Goal: Transaction & Acquisition: Purchase product/service

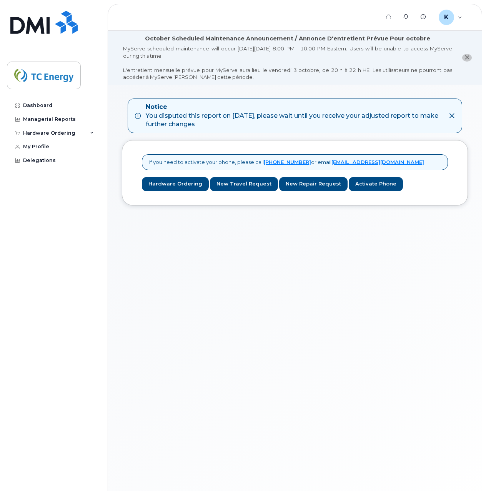
click at [469, 59] on icon "close notification" at bounding box center [467, 57] width 5 height 5
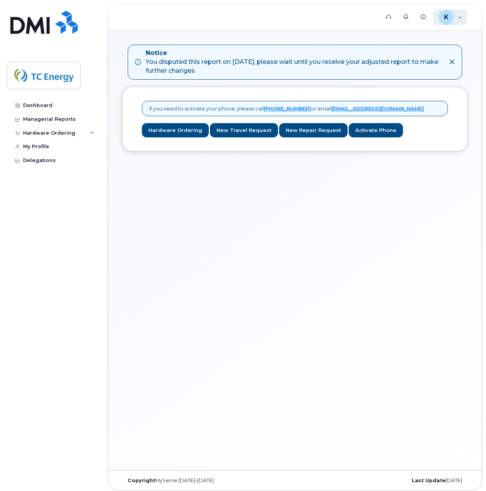
click at [447, 20] on span "K" at bounding box center [446, 17] width 5 height 9
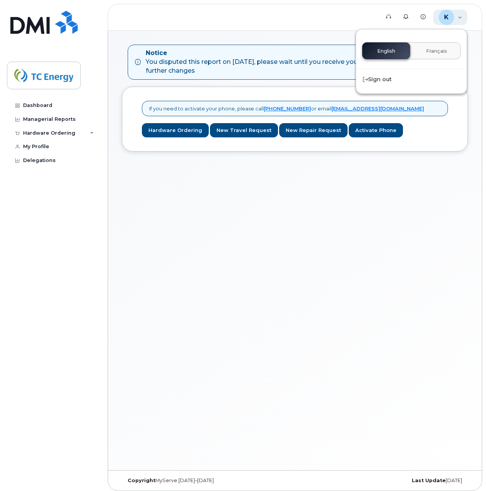
click at [447, 21] on span "K" at bounding box center [446, 17] width 5 height 9
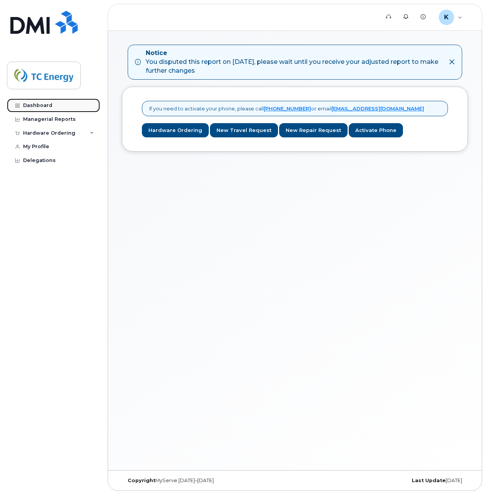
click at [43, 106] on div "Dashboard" at bounding box center [37, 105] width 29 height 6
click at [46, 132] on div "Hardware Ordering" at bounding box center [49, 133] width 52 height 6
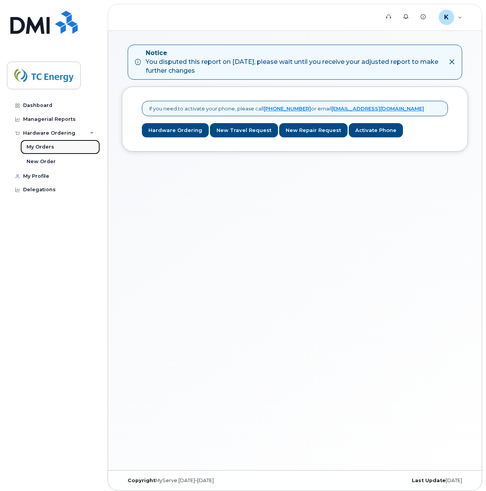
click at [49, 145] on div "My Orders" at bounding box center [41, 147] width 28 height 7
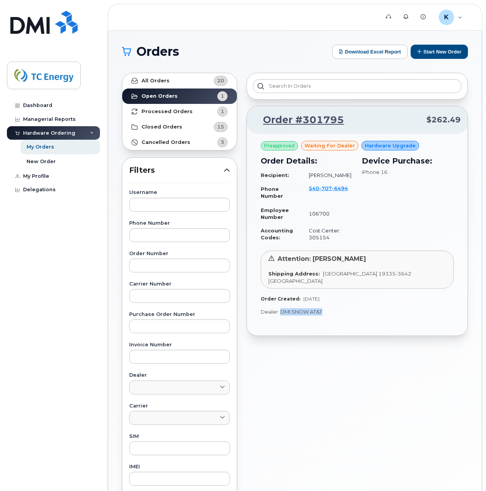
drag, startPoint x: 321, startPoint y: 318, endPoint x: 281, endPoint y: 321, distance: 39.7
click at [281, 316] on p "Dealer: DMI SNOW AT&T" at bounding box center [357, 311] width 193 height 7
drag, startPoint x: 281, startPoint y: 321, endPoint x: 369, endPoint y: 284, distance: 95.2
click at [369, 284] on div "Shipping Address: [STREET_ADDRESS]" at bounding box center [358, 277] width 178 height 14
click at [187, 112] on strong "Processed Orders" at bounding box center [167, 112] width 51 height 6
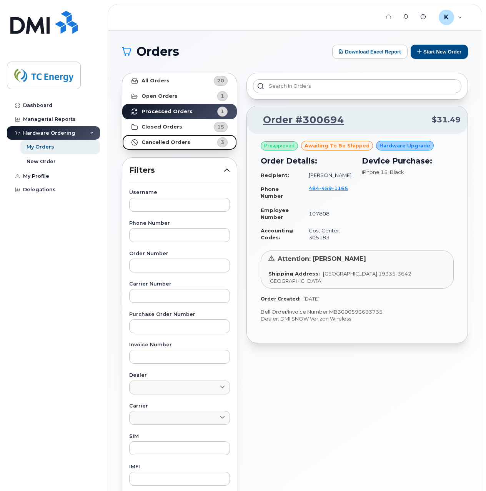
click at [178, 142] on strong "Cancelled Orders" at bounding box center [166, 142] width 49 height 6
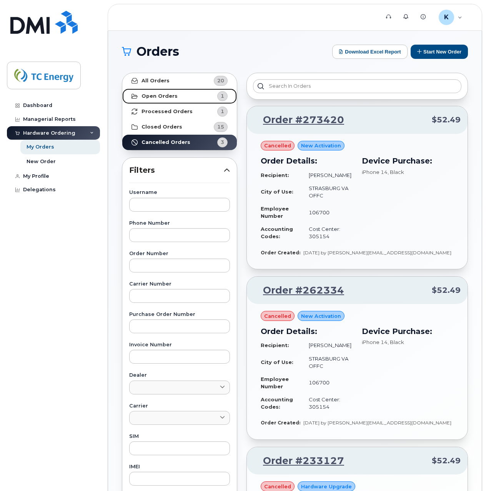
click at [167, 95] on strong "Open Orders" at bounding box center [160, 96] width 36 height 6
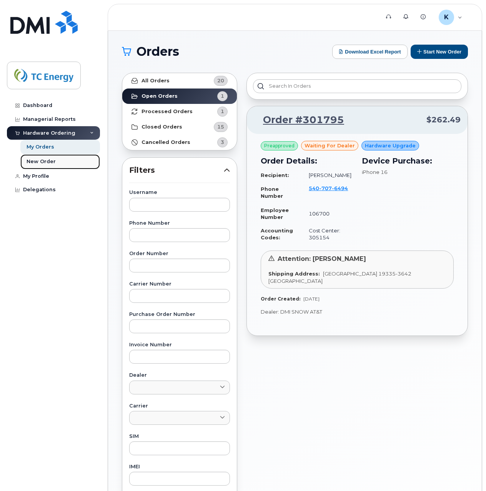
click at [43, 160] on div "New Order" at bounding box center [41, 161] width 29 height 7
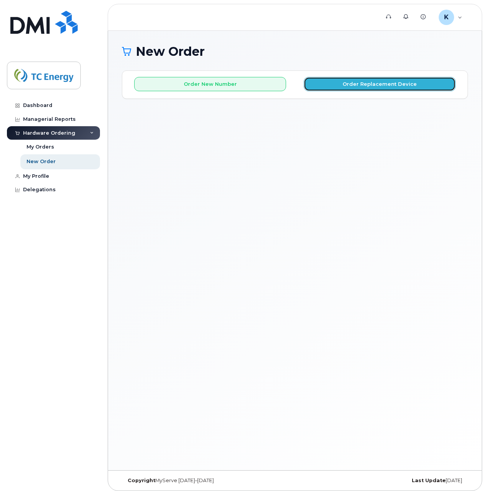
click at [359, 86] on button "Order Replacement Device" at bounding box center [380, 84] width 152 height 14
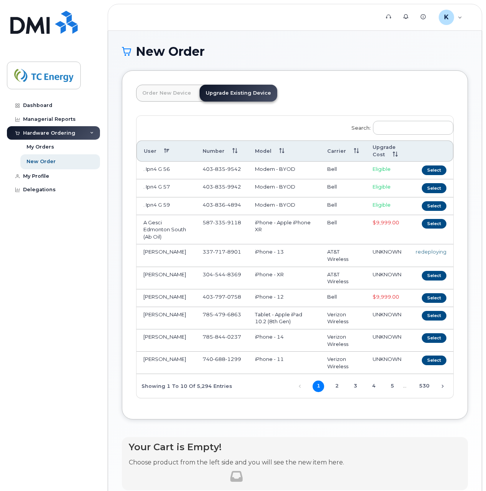
click at [165, 151] on th "User" at bounding box center [166, 151] width 59 height 22
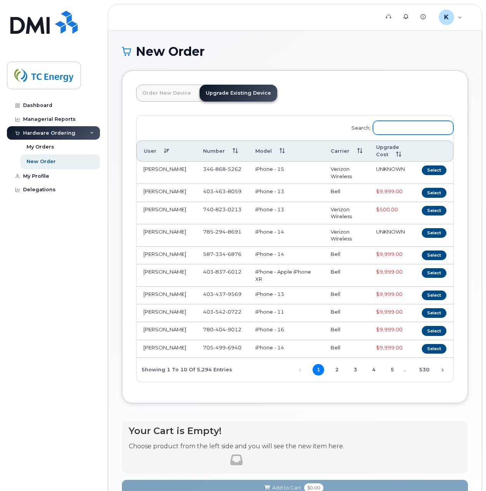
click at [404, 127] on input "Search:" at bounding box center [413, 128] width 80 height 14
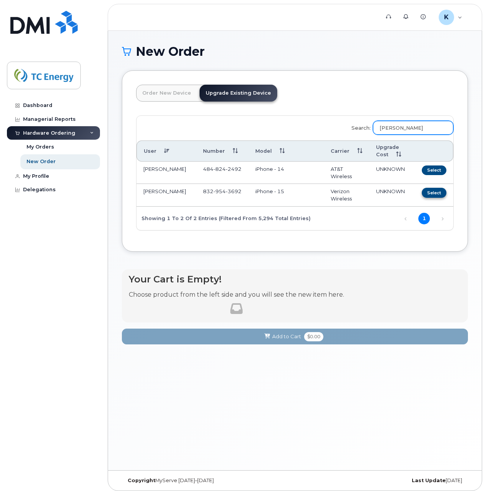
type input "walters"
click at [441, 195] on button "Select" at bounding box center [434, 193] width 25 height 10
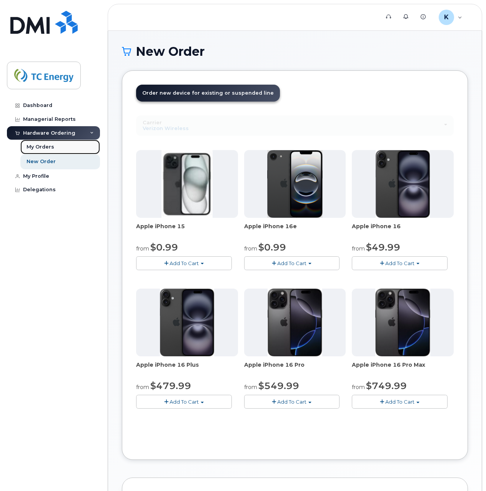
click at [38, 148] on div "My Orders" at bounding box center [41, 147] width 28 height 7
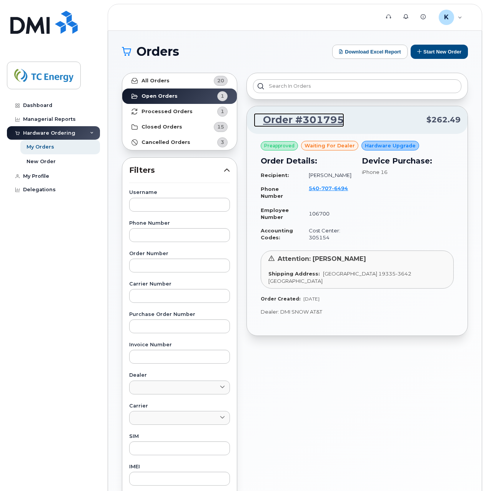
click at [321, 121] on link "Order #301795" at bounding box center [299, 120] width 90 height 14
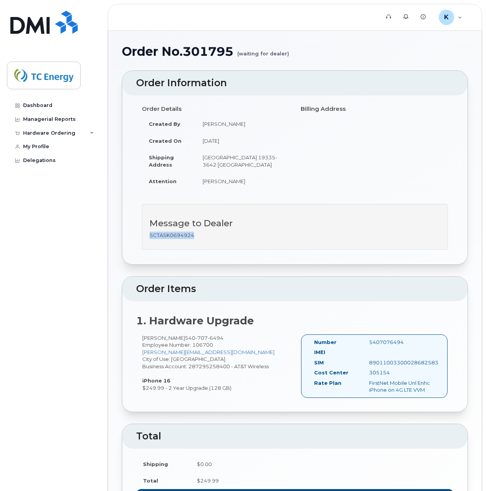
drag, startPoint x: 196, startPoint y: 242, endPoint x: 145, endPoint y: 242, distance: 50.4
click at [145, 242] on div "Message to Dealer SCTASK0694924" at bounding box center [295, 227] width 306 height 46
click at [56, 135] on div "Hardware Ordering" at bounding box center [49, 133] width 52 height 6
click at [211, 228] on h3 "Message to Dealer" at bounding box center [295, 224] width 291 height 10
drag, startPoint x: 171, startPoint y: 241, endPoint x: 141, endPoint y: 240, distance: 30.0
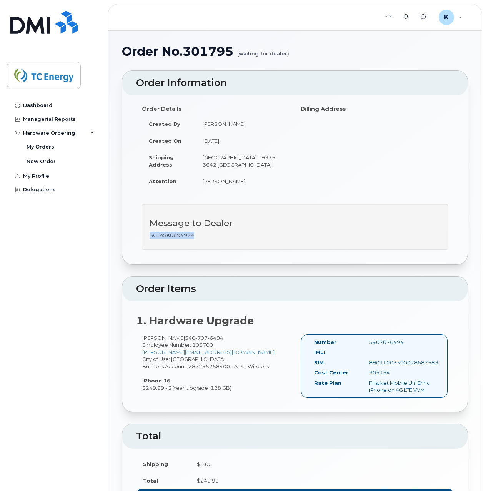
click at [141, 240] on div "Message to Dealer SCTASK0694924" at bounding box center [295, 231] width 318 height 54
copy p "SCTASK0694924"
click at [47, 160] on div "New Order" at bounding box center [41, 161] width 29 height 7
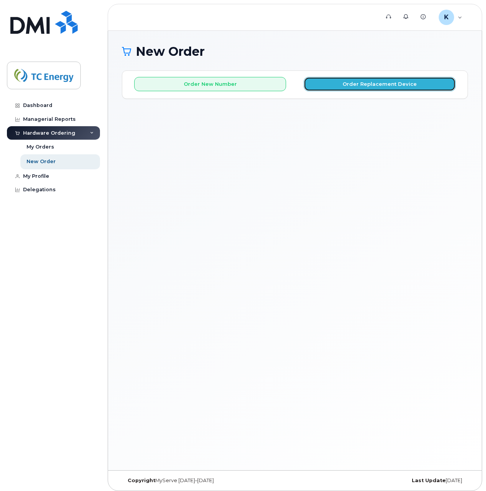
click at [387, 80] on button "Order Replacement Device" at bounding box center [380, 84] width 152 height 14
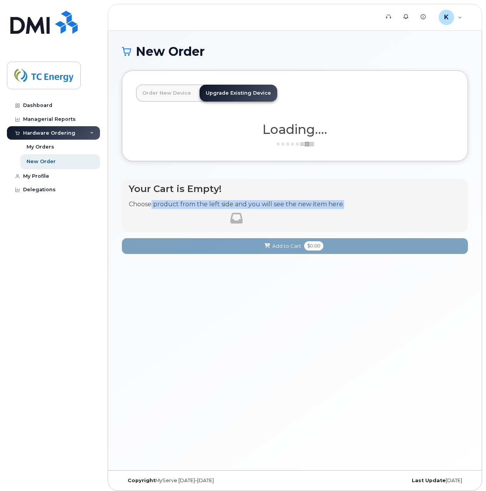
drag, startPoint x: 151, startPoint y: 204, endPoint x: 359, endPoint y: 205, distance: 208.2
click at [359, 205] on div "Your Cart is Empty! Choose product from the left side and you will see the new …" at bounding box center [295, 205] width 346 height 53
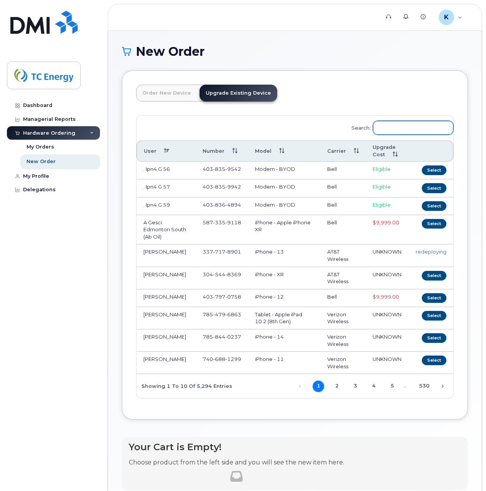
click at [418, 123] on input "Search:" at bounding box center [413, 128] width 80 height 14
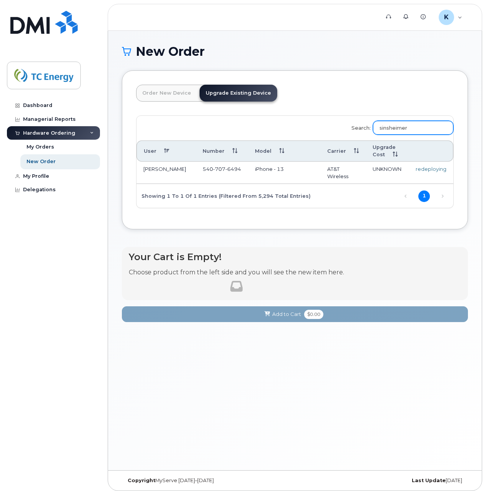
type input "sinsheimer"
click at [152, 172] on td "[PERSON_NAME]" at bounding box center [166, 173] width 59 height 22
click at [327, 170] on td "AT&T Wireless" at bounding box center [343, 173] width 45 height 22
drag, startPoint x: 327, startPoint y: 170, endPoint x: 347, endPoint y: 171, distance: 20.0
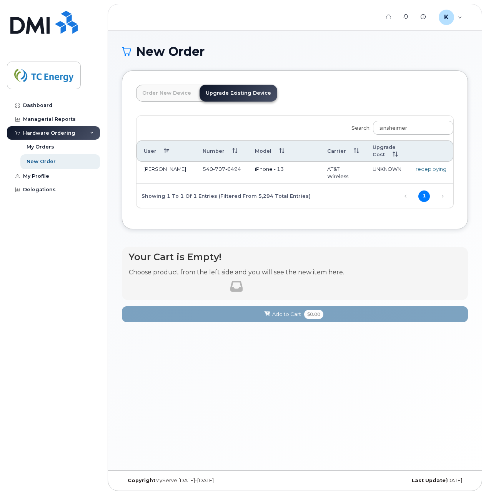
click at [347, 171] on td "AT&T Wireless" at bounding box center [343, 173] width 45 height 22
click at [432, 169] on div "redeploying" at bounding box center [431, 168] width 31 height 7
click at [36, 142] on link "My Orders" at bounding box center [60, 147] width 80 height 15
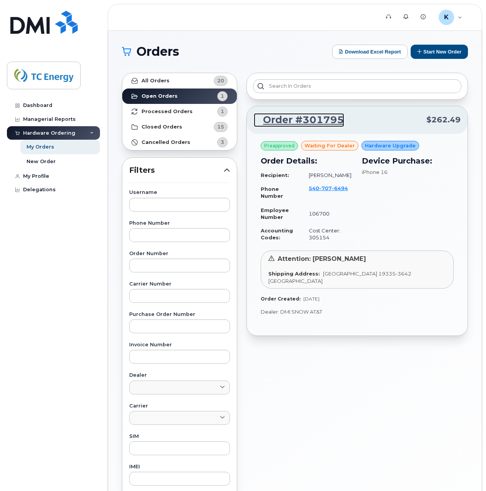
click at [317, 119] on link "Order #301795" at bounding box center [299, 120] width 90 height 14
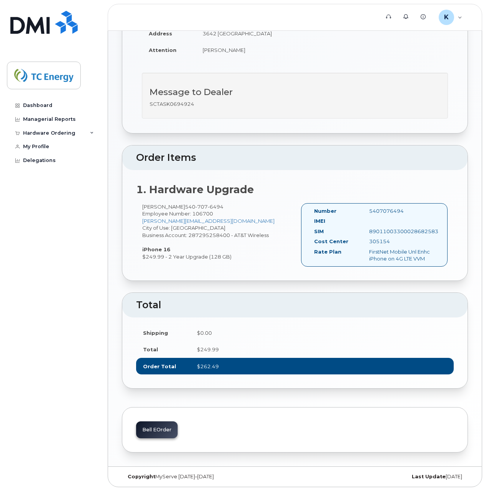
scroll to position [139, 0]
click at [160, 427] on div "Bell eOrder" at bounding box center [157, 429] width 42 height 17
click at [160, 429] on div "Bell eOrder" at bounding box center [157, 429] width 42 height 17
drag, startPoint x: 160, startPoint y: 429, endPoint x: 225, endPoint y: 395, distance: 72.6
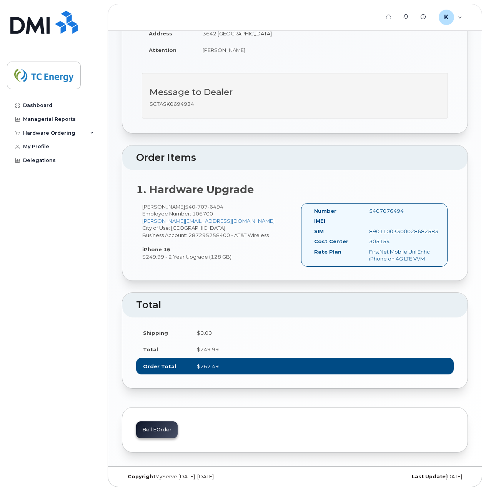
click at [225, 395] on div "Order Information Order Details Created By Devon Zellars Created On September 2…" at bounding box center [295, 195] width 346 height 513
click at [49, 145] on link "My Profile" at bounding box center [53, 147] width 93 height 14
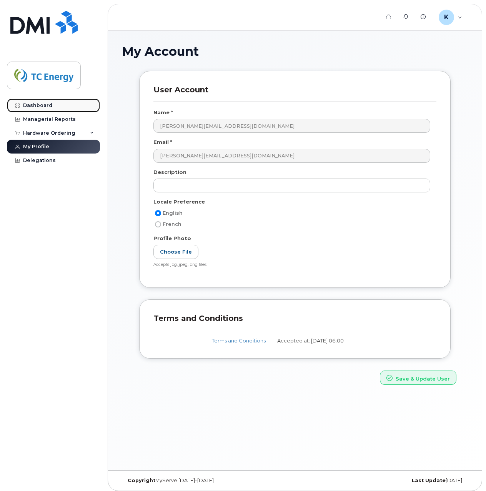
click at [44, 103] on div "Dashboard" at bounding box center [37, 105] width 29 height 6
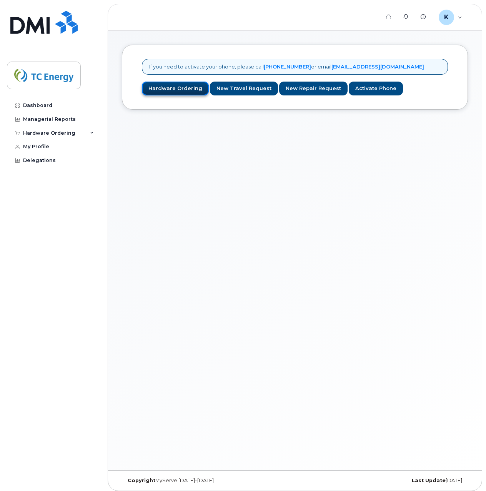
click at [187, 89] on link "Hardware Ordering" at bounding box center [175, 89] width 67 height 14
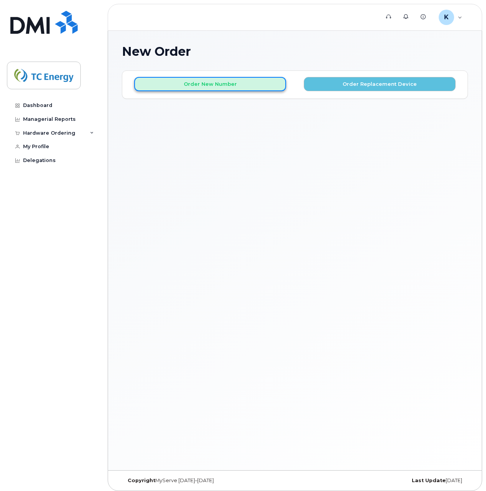
click at [229, 77] on button "Order New Number" at bounding box center [210, 84] width 152 height 14
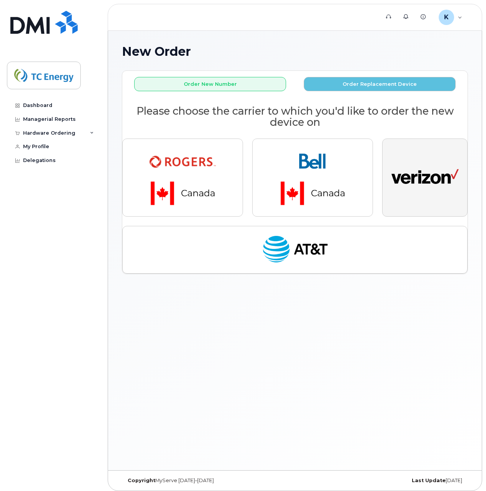
click at [408, 198] on button "button" at bounding box center [424, 178] width 85 height 78
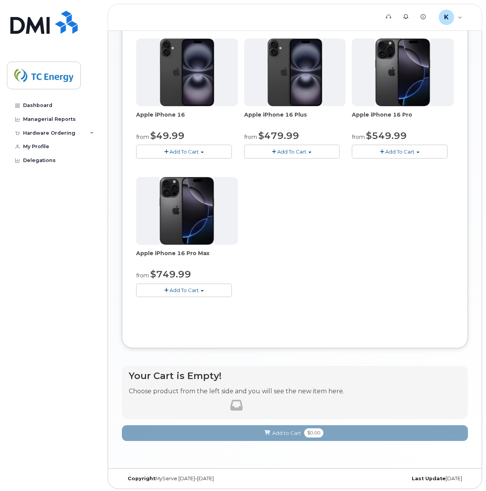
scroll to position [252, 0]
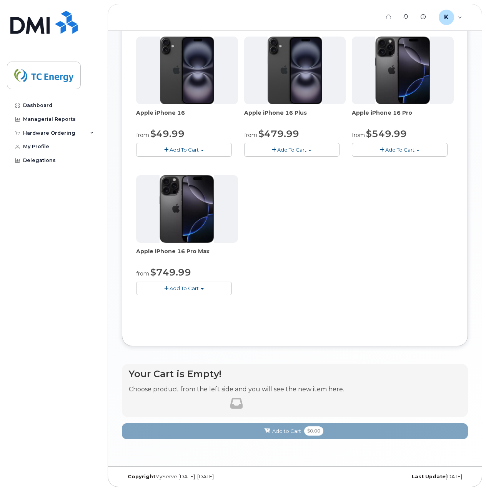
click at [392, 147] on span "Add To Cart" at bounding box center [400, 150] width 29 height 6
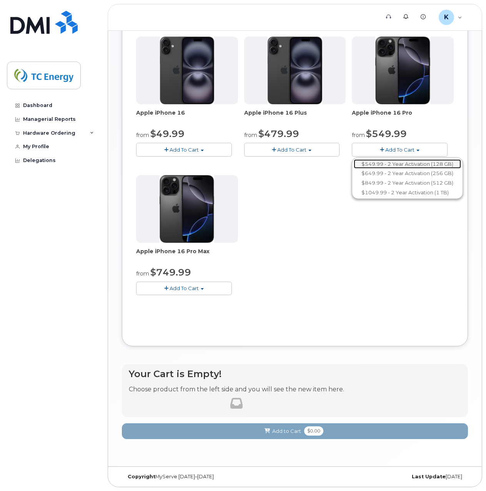
click at [375, 165] on link "$549.99 - 2 Year Activation (128 GB)" at bounding box center [407, 164] width 107 height 10
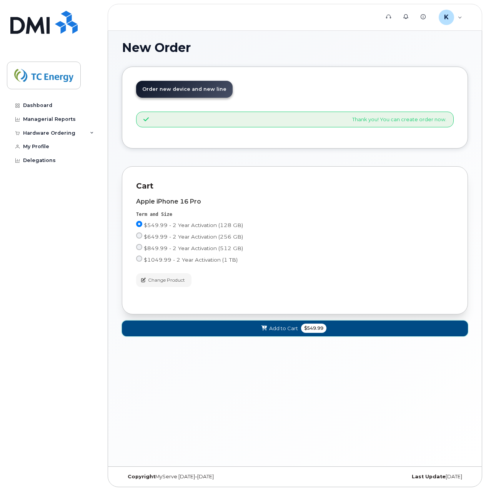
click at [277, 329] on span "Add to Cart" at bounding box center [283, 328] width 29 height 7
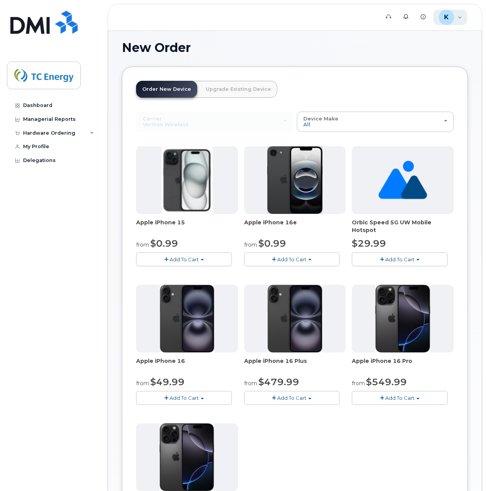
click at [458, 18] on div "K [PERSON_NAME][EMAIL_ADDRESS][DOMAIN_NAME] Employee" at bounding box center [451, 17] width 34 height 15
click at [274, 51] on h1 "New Order" at bounding box center [295, 47] width 346 height 13
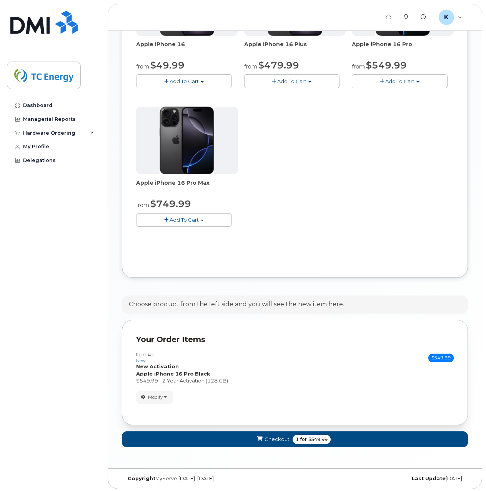
scroll to position [322, 0]
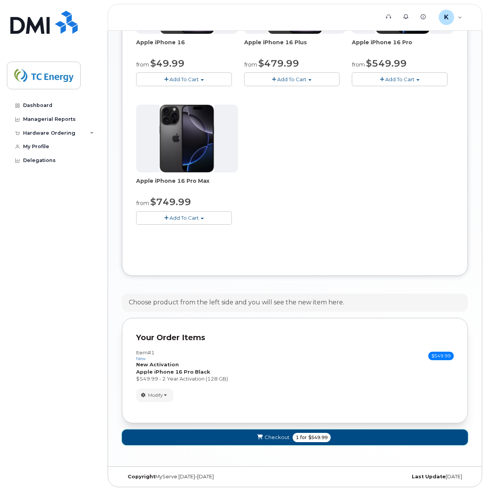
click at [164, 439] on button "Checkout 1 for $549.99" at bounding box center [295, 437] width 346 height 16
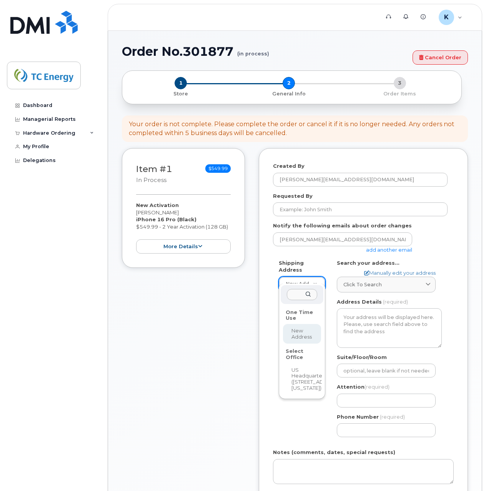
select select
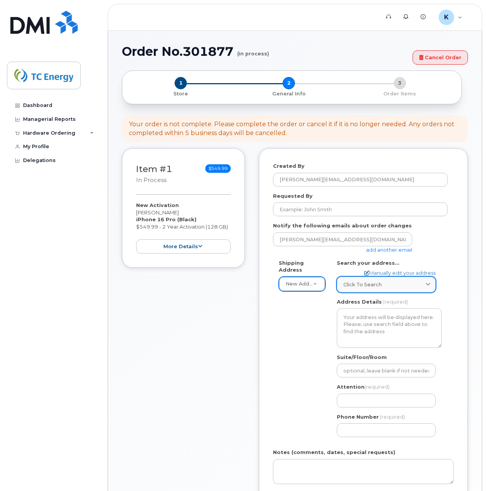
click at [382, 285] on div "Click to search" at bounding box center [387, 284] width 86 height 7
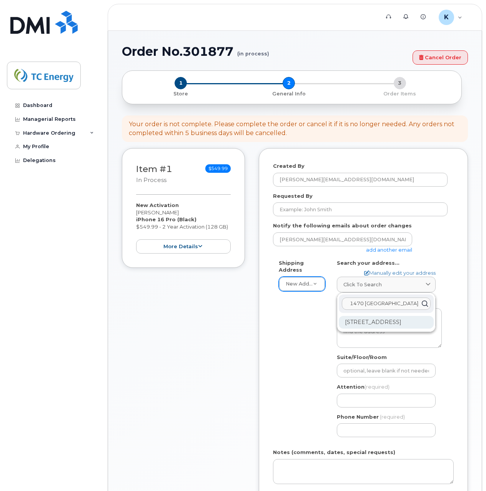
type input "1470 [GEOGRAPHIC_DATA]"
click at [388, 324] on div "[STREET_ADDRESS]" at bounding box center [386, 322] width 95 height 13
select select
type textarea "[GEOGRAPHIC_DATA] 19335-3642 [GEOGRAPHIC_DATA]"
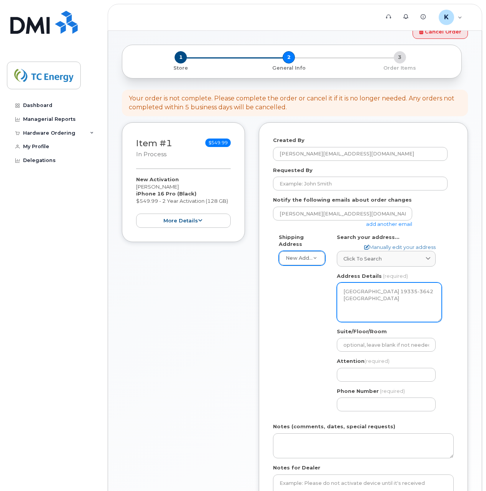
scroll to position [77, 0]
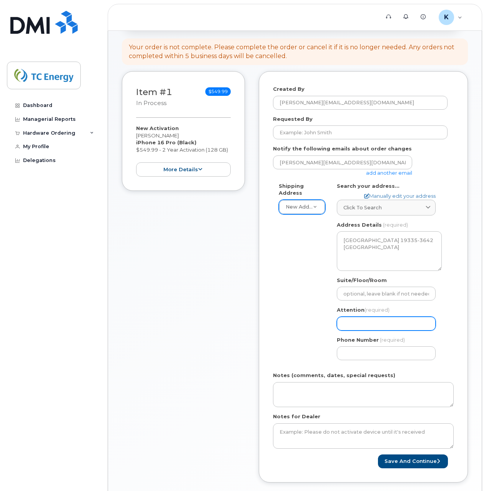
click at [372, 323] on input "Attention (required)" at bounding box center [386, 324] width 99 height 14
select select
type input "k"
select select
type input "ke"
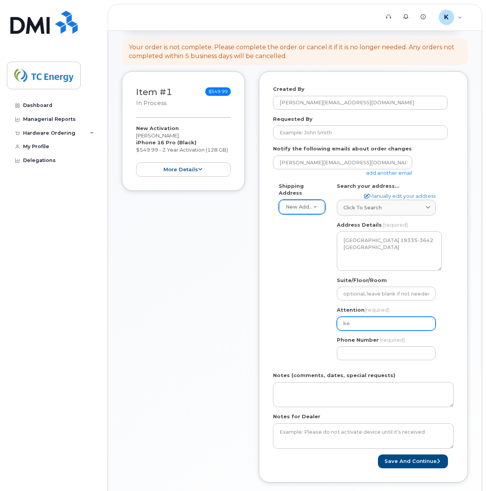
select select
type input "kev"
select select
type input "kevf"
select select
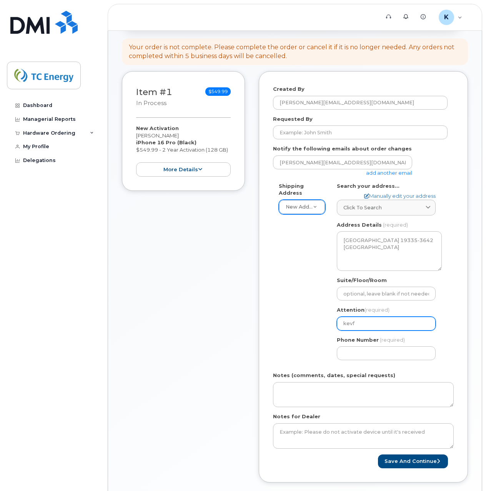
type input "kevfi"
select select
type input "kevfin"
select select
type input "kevfi"
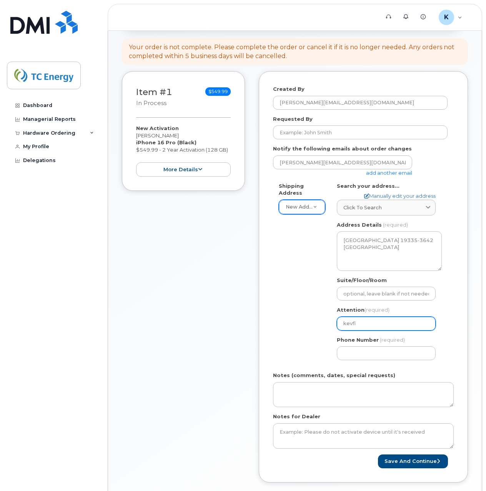
select select
type input "kevf"
select select
type input "kev"
select select
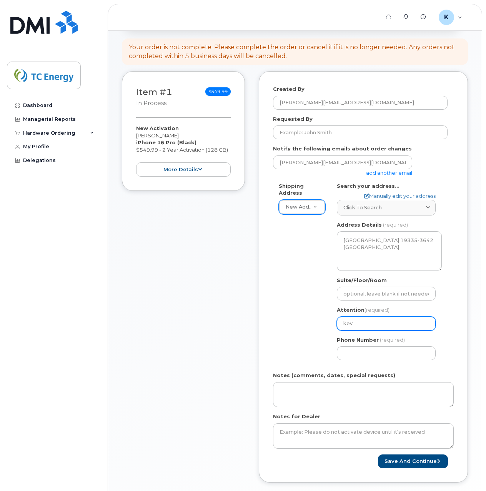
type input "kevi"
select select
type input "kevin"
select select
type input "kevin s"
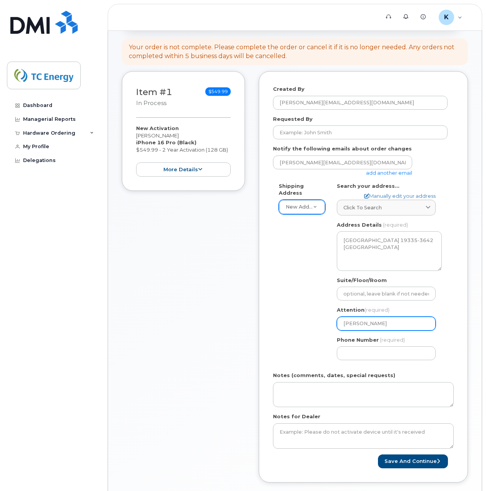
select select
type input "kevin si"
select select
type input "kevin sin"
select select
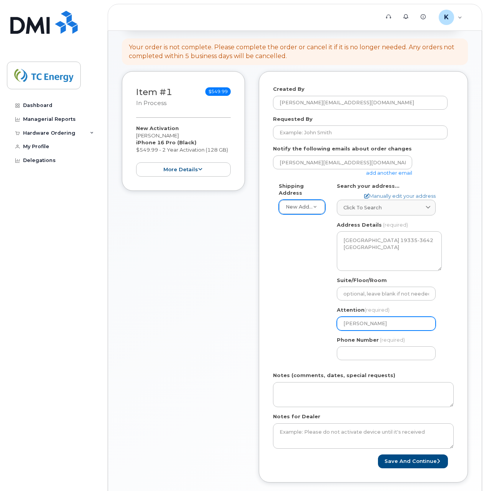
type input "kevin sins"
select select
type input "kevin sinsh"
select select
type input "kevin sinshe"
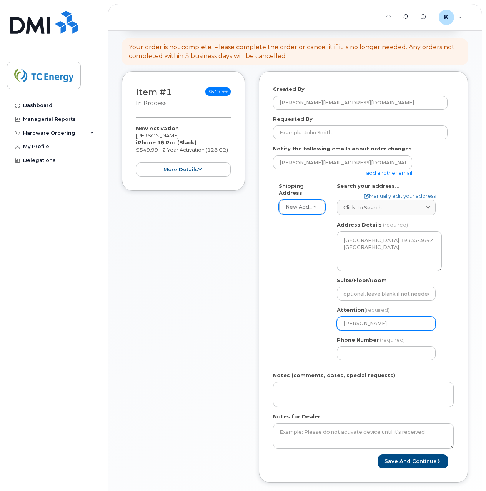
select select
type input "kevin sinshei"
select select
type input "kevin sinsheim"
select select
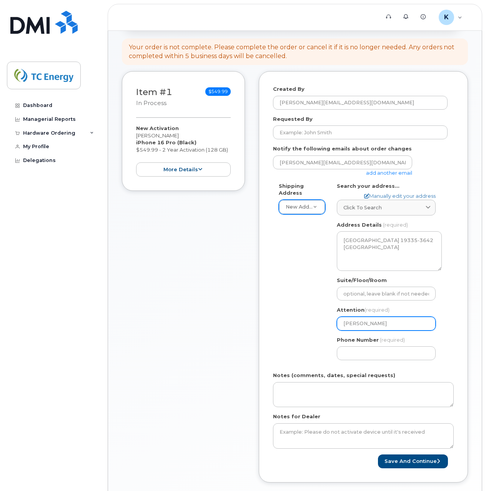
type input "kevin sinsheime"
select select
type input "[PERSON_NAME]"
click at [409, 357] on input "Phone Number" at bounding box center [386, 353] width 99 height 14
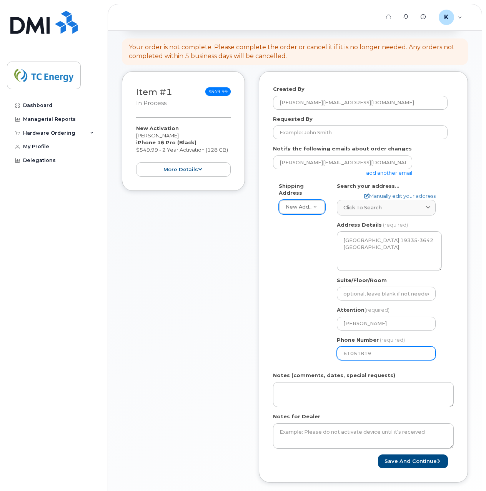
type input "610518190"
select select
type input "6105181909"
click at [286, 337] on div "Shipping Address New Address New Address US Headquarters (700 Louisiana Street)…" at bounding box center [360, 274] width 175 height 184
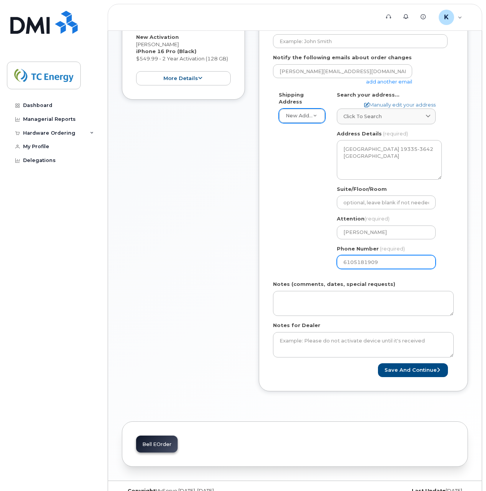
scroll to position [182, 0]
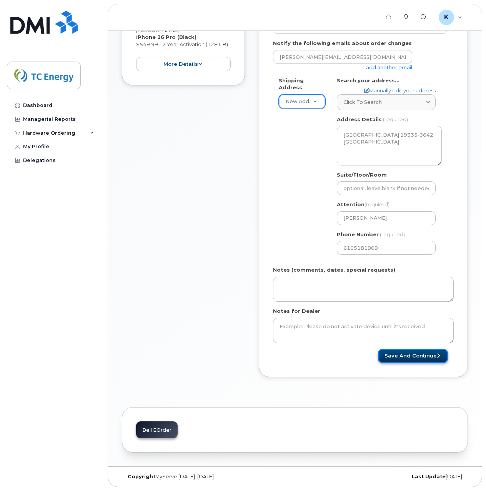
click at [404, 354] on button "Save and Continue" at bounding box center [413, 356] width 70 height 14
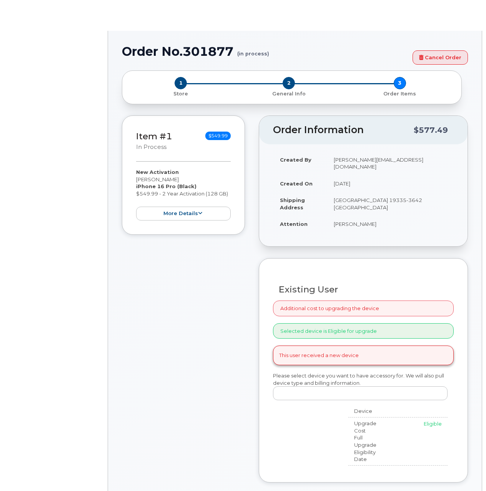
select select "1120196"
radio input "true"
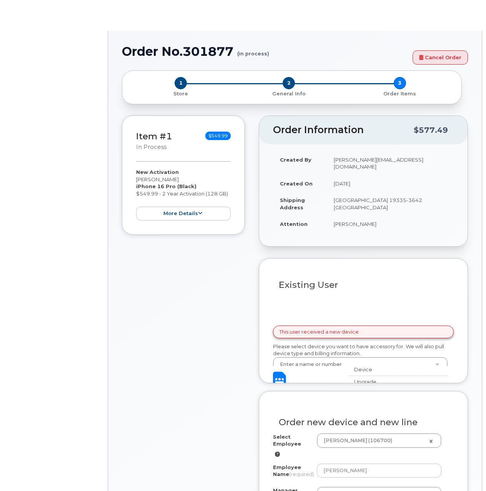
type input "1380437"
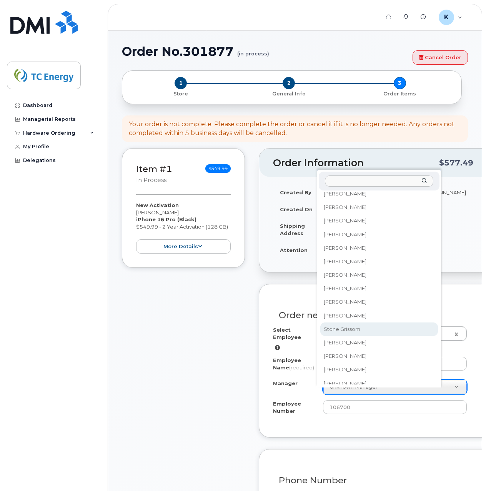
scroll to position [29067, 0]
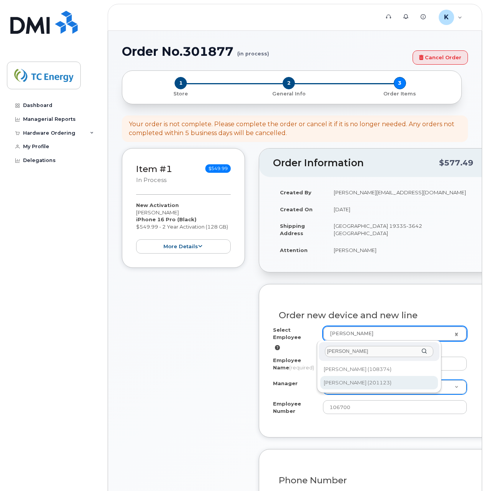
type input "timothy wa"
type input "1571269"
type input "Timothy Walters"
type input "201123"
type input "305183"
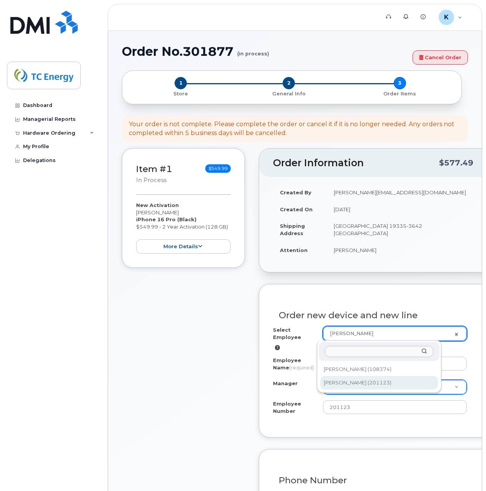
select select "1380437"
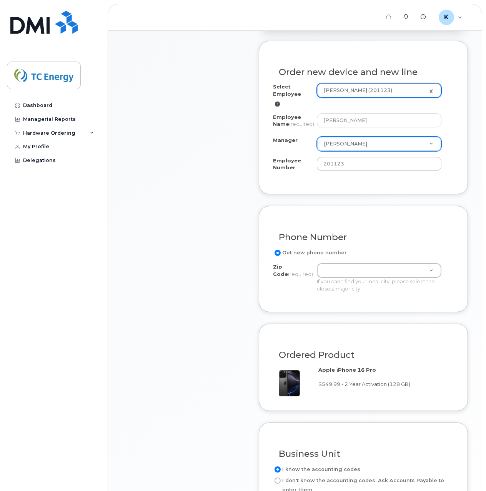
scroll to position [269, 0]
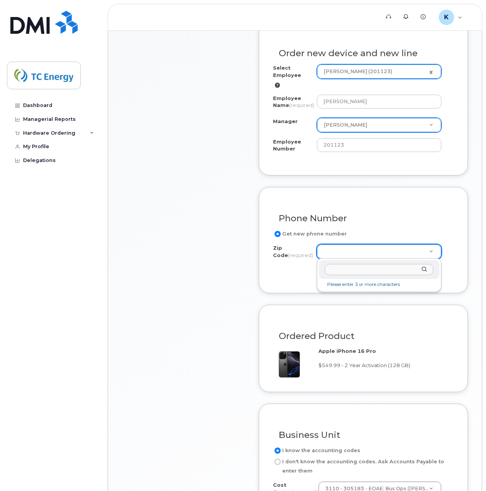
click at [352, 271] on input "Zip Code (required)" at bounding box center [379, 269] width 109 height 11
type input "19335"
type input "19335 (Downingtown, PA)"
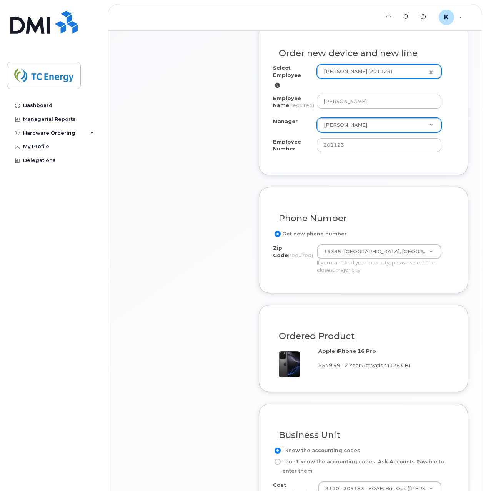
click at [296, 233] on label "Get new phone number" at bounding box center [310, 233] width 74 height 9
click at [281, 233] on input "Get new phone number" at bounding box center [278, 234] width 6 height 6
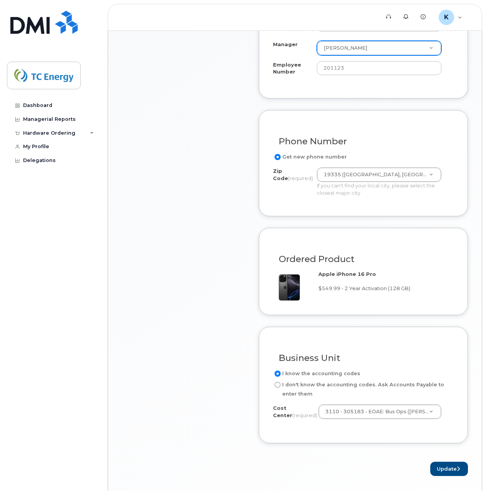
scroll to position [385, 0]
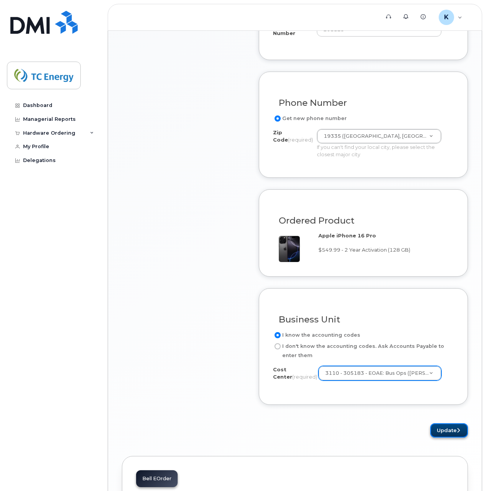
click at [457, 431] on icon "submit" at bounding box center [458, 430] width 3 height 5
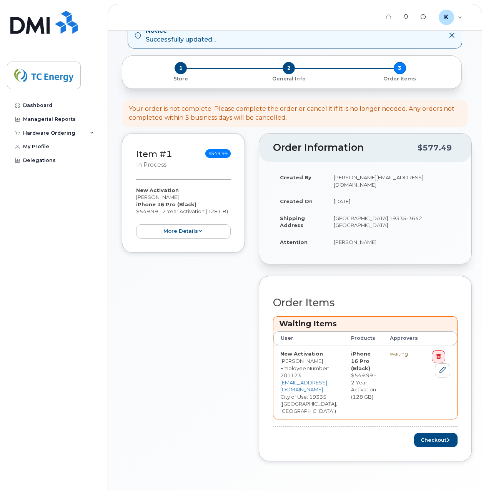
scroll to position [111, 0]
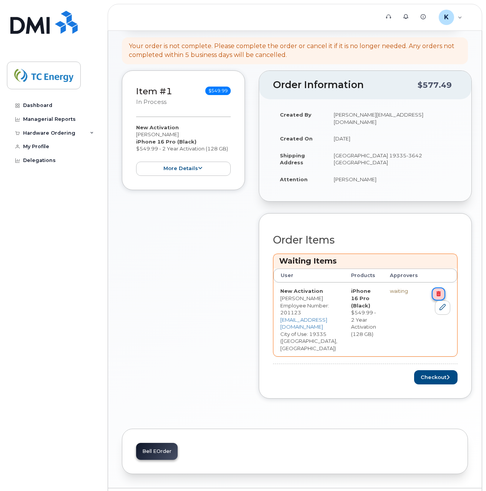
click at [441, 291] on icon at bounding box center [439, 293] width 4 height 5
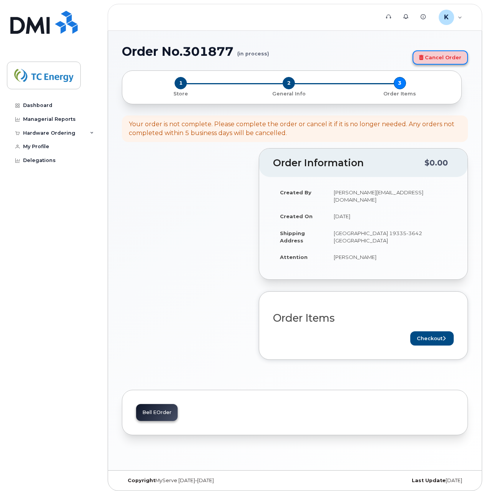
click at [436, 57] on link "Cancel Order" at bounding box center [440, 57] width 55 height 14
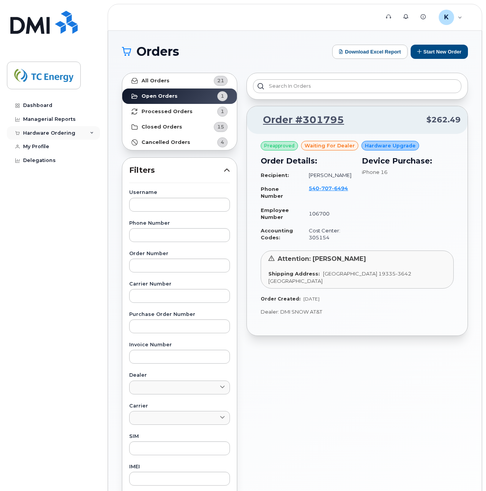
click at [70, 135] on div "Hardware Ordering" at bounding box center [49, 133] width 52 height 6
click at [50, 148] on div "My Orders" at bounding box center [41, 147] width 28 height 7
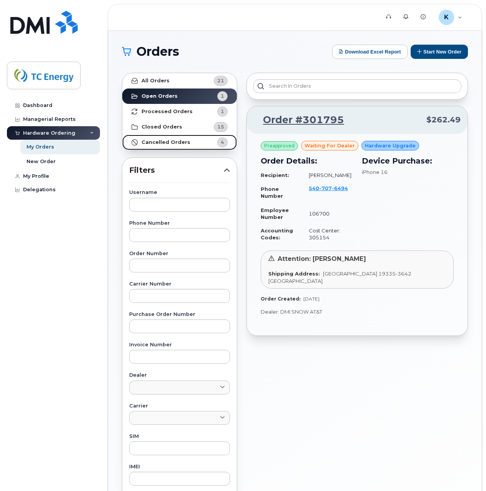
click at [177, 139] on strong "Cancelled Orders" at bounding box center [166, 142] width 49 height 6
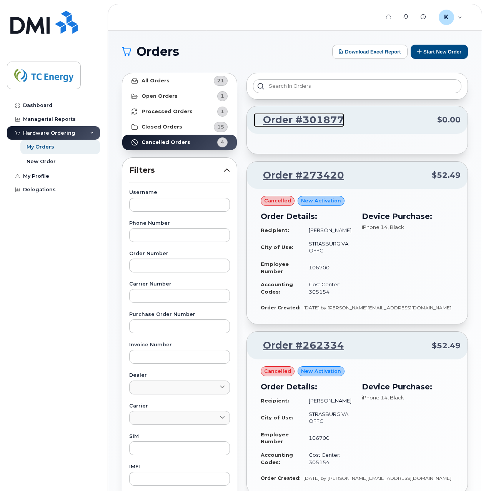
click at [321, 120] on link "Order #301877" at bounding box center [299, 120] width 90 height 14
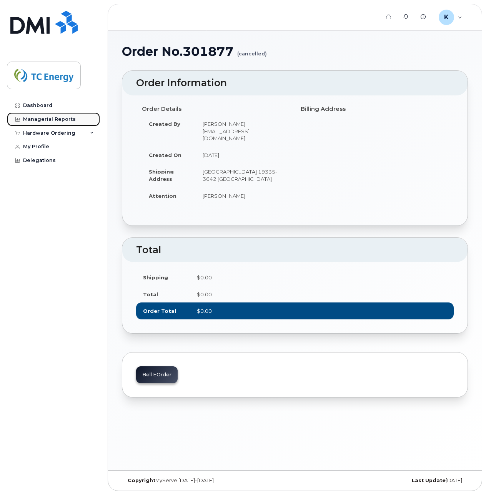
click at [65, 120] on div "Managerial Reports" at bounding box center [49, 119] width 53 height 6
click at [44, 148] on div "My Profile" at bounding box center [36, 147] width 26 height 6
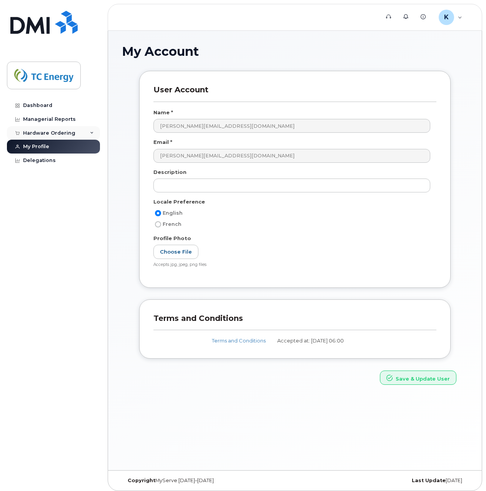
click at [53, 137] on div "Hardware Ordering" at bounding box center [53, 133] width 93 height 14
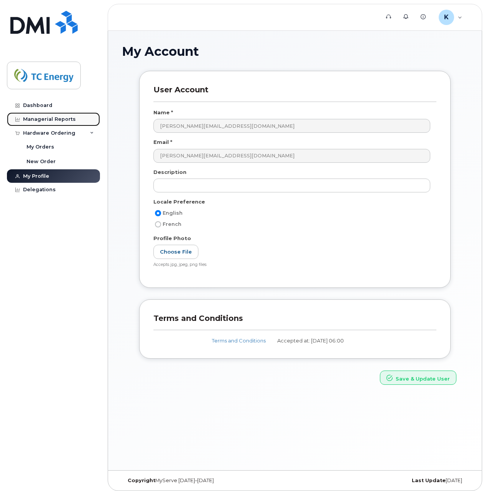
click at [58, 120] on div "Managerial Reports" at bounding box center [49, 119] width 53 height 6
